Goal: Information Seeking & Learning: Learn about a topic

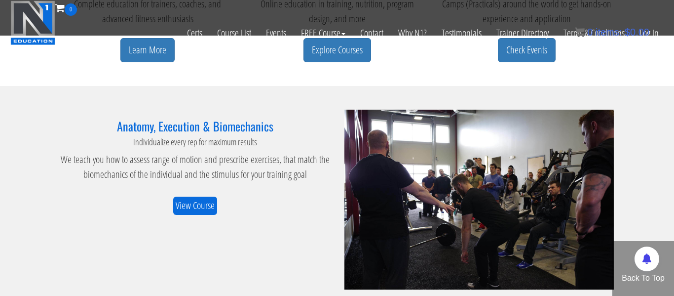
scroll to position [632, 0]
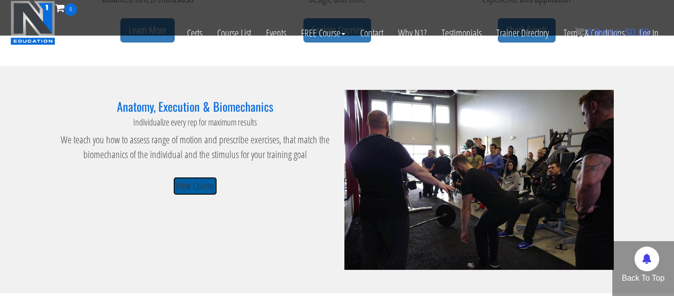
click at [195, 185] on link "View Course" at bounding box center [195, 186] width 44 height 18
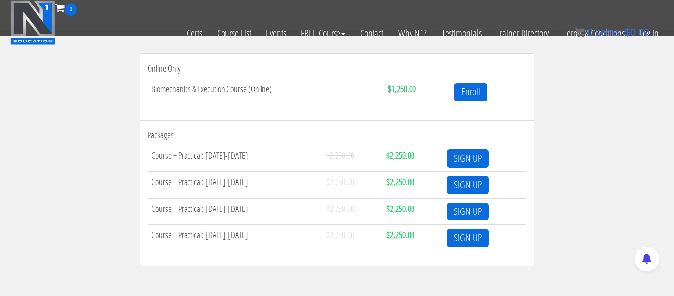
scroll to position [346, 0]
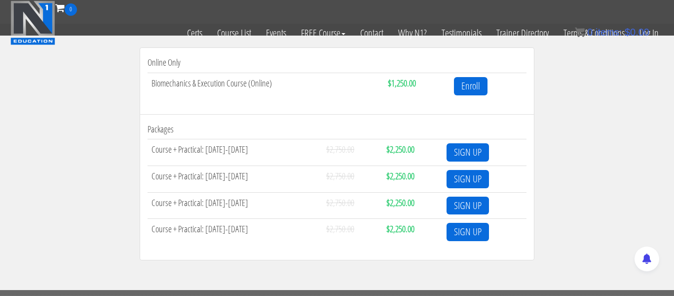
click at [93, 90] on div "Online Only Biomechanics & Execution Course (Online) $1,250.00 Enroll Packages …" at bounding box center [337, 156] width 580 height 219
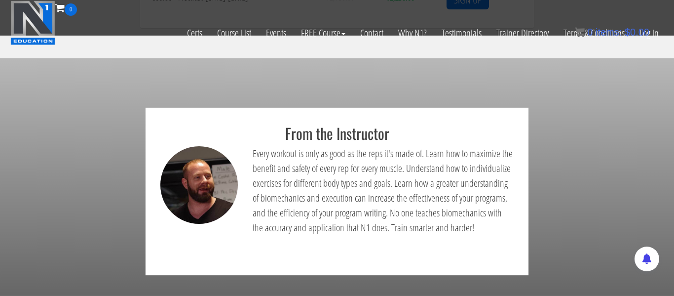
scroll to position [603, 0]
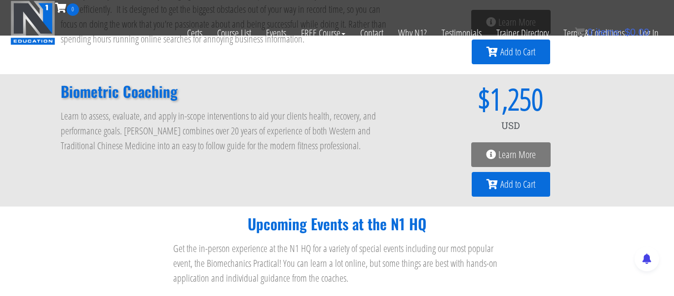
scroll to position [967, 0]
